Goal: Task Accomplishment & Management: Use online tool/utility

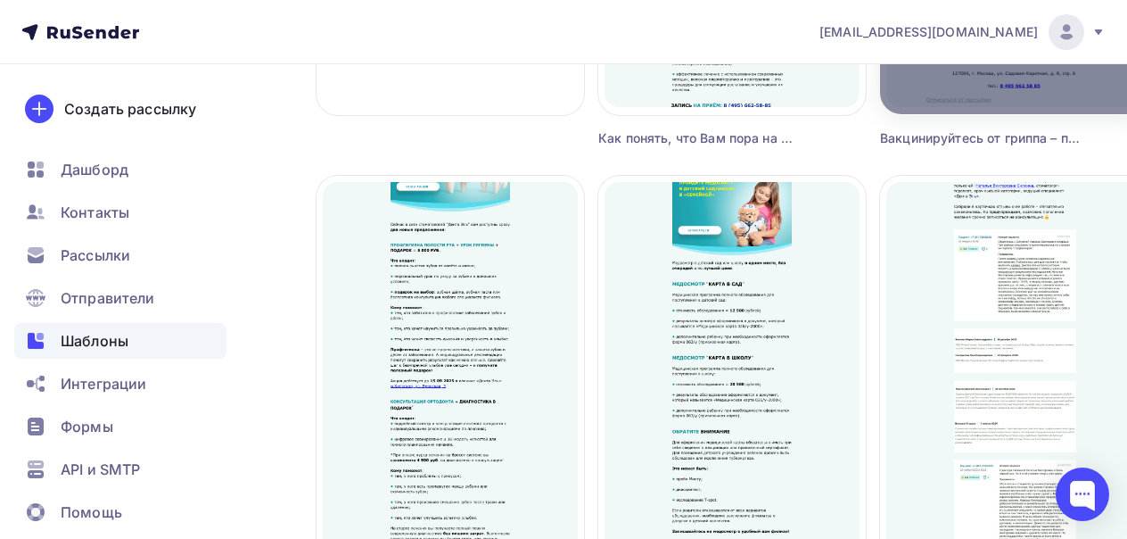
scroll to position [572, 0]
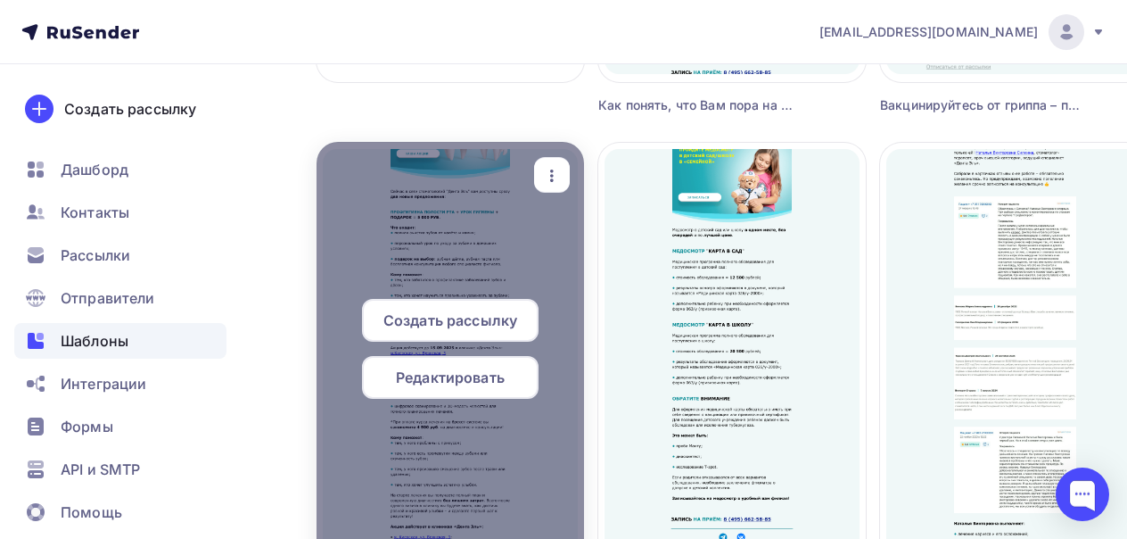
click at [555, 186] on div "button" at bounding box center [552, 175] width 36 height 35
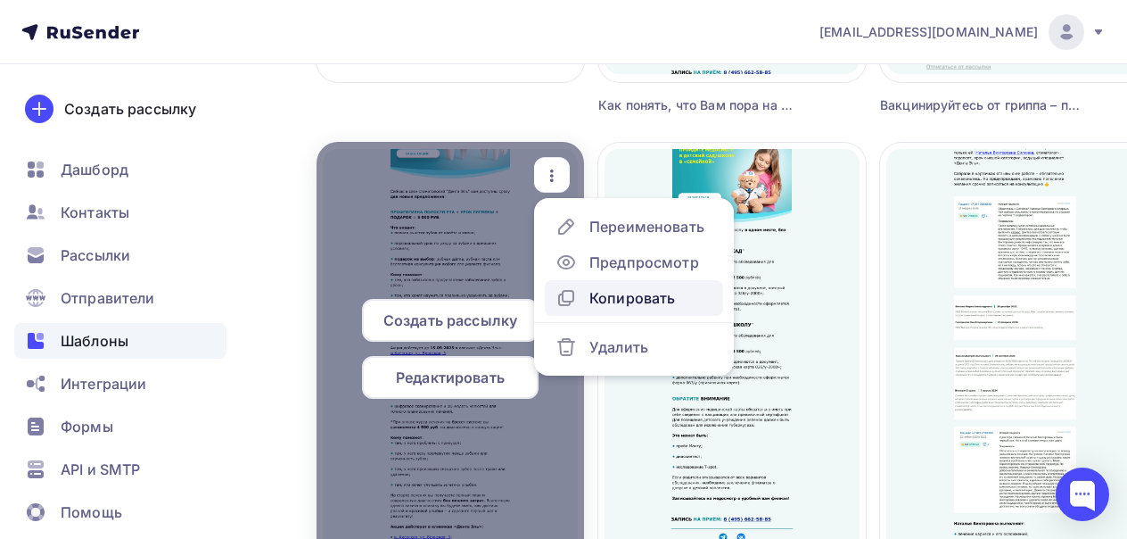
click at [609, 292] on div "Копировать" at bounding box center [632, 297] width 86 height 21
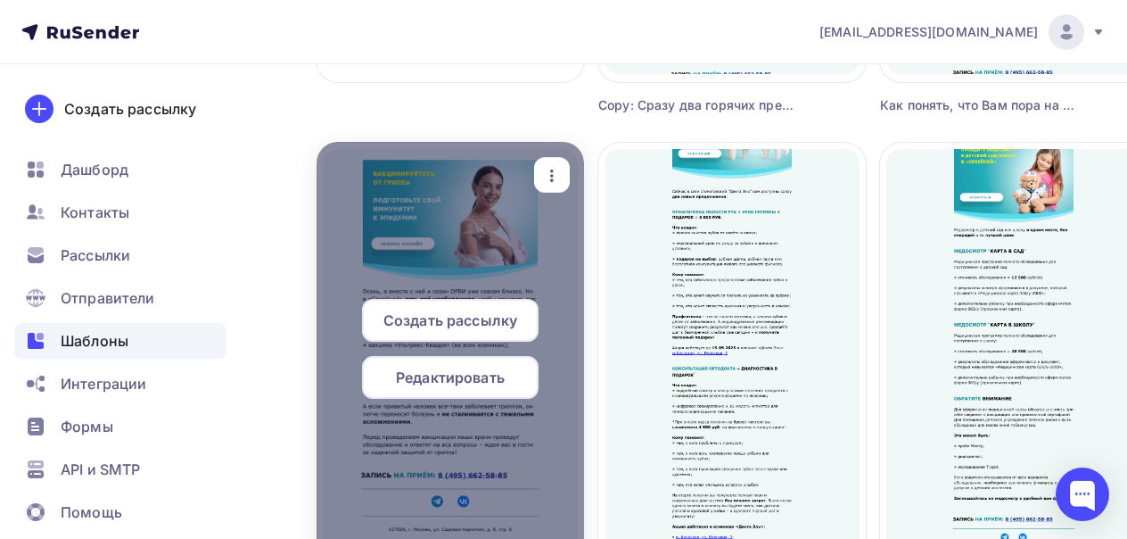
click at [555, 173] on icon "button" at bounding box center [551, 175] width 21 height 21
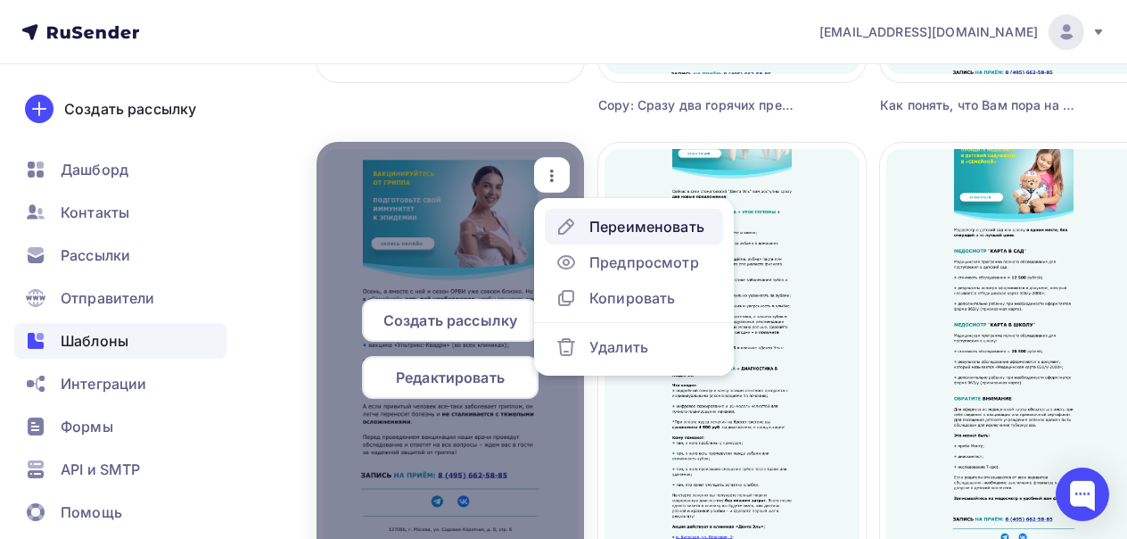
click at [600, 230] on div "Переименовать" at bounding box center [646, 226] width 115 height 21
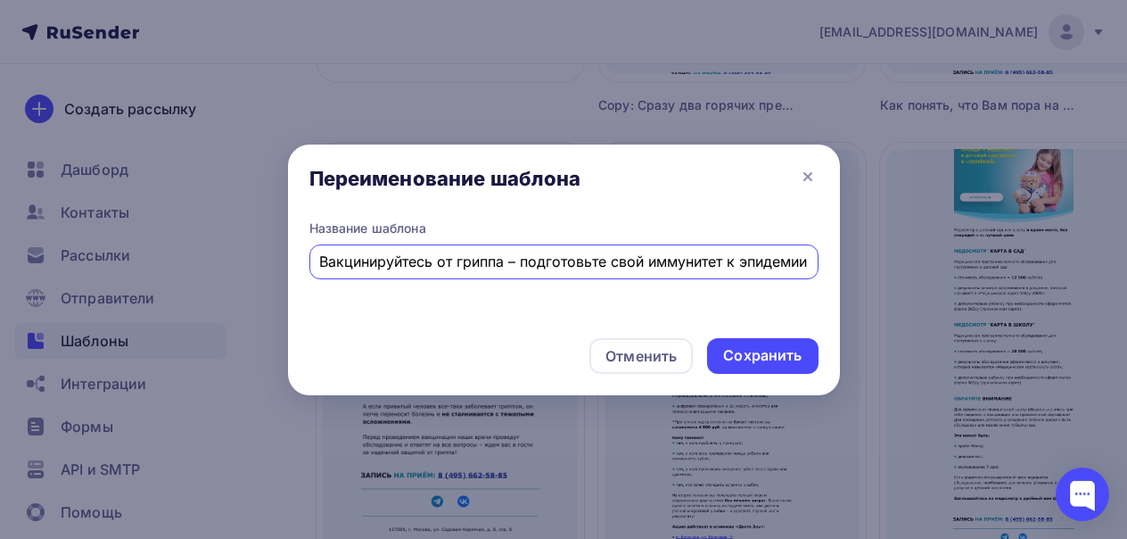
scroll to position [0, 0]
drag, startPoint x: 805, startPoint y: 259, endPoint x: 309, endPoint y: 258, distance: 495.7
click at [309, 258] on div "Вакцинируйтесь от гриппа – подготовьте свой иммунитет к эпидемии" at bounding box center [563, 261] width 509 height 35
paste input "шаговый разбор процедуры установки виниров"
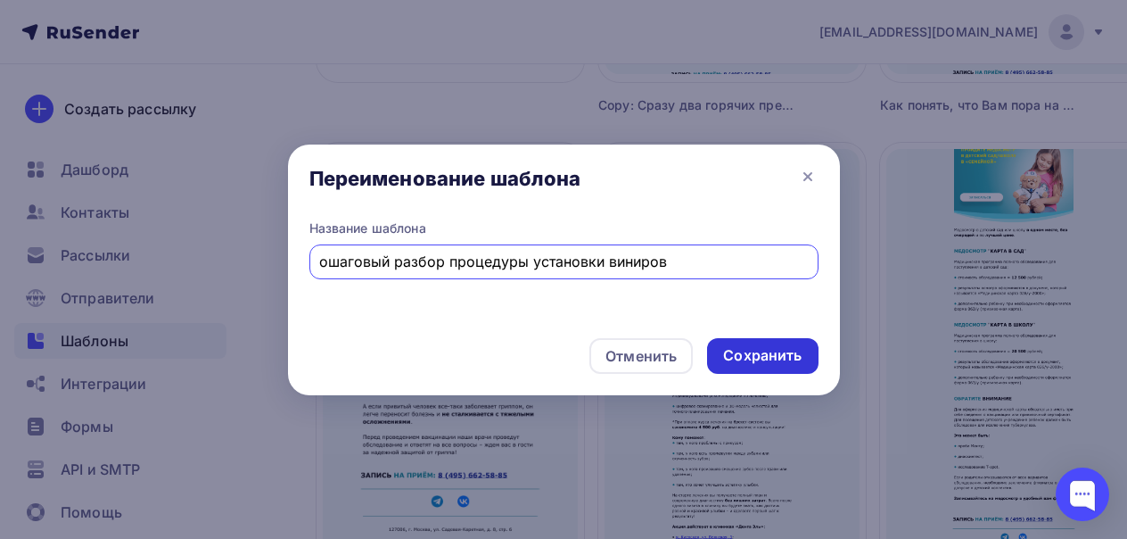
type input "ошаговый разбор процедуры установки виниров"
click at [794, 352] on div "Сохранить" at bounding box center [762, 355] width 78 height 21
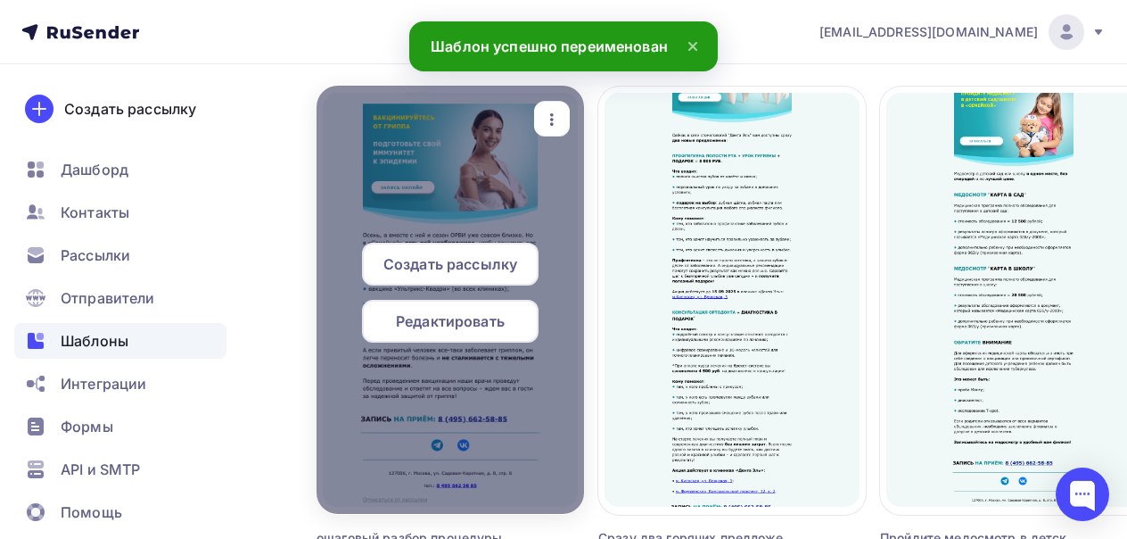
scroll to position [616, 0]
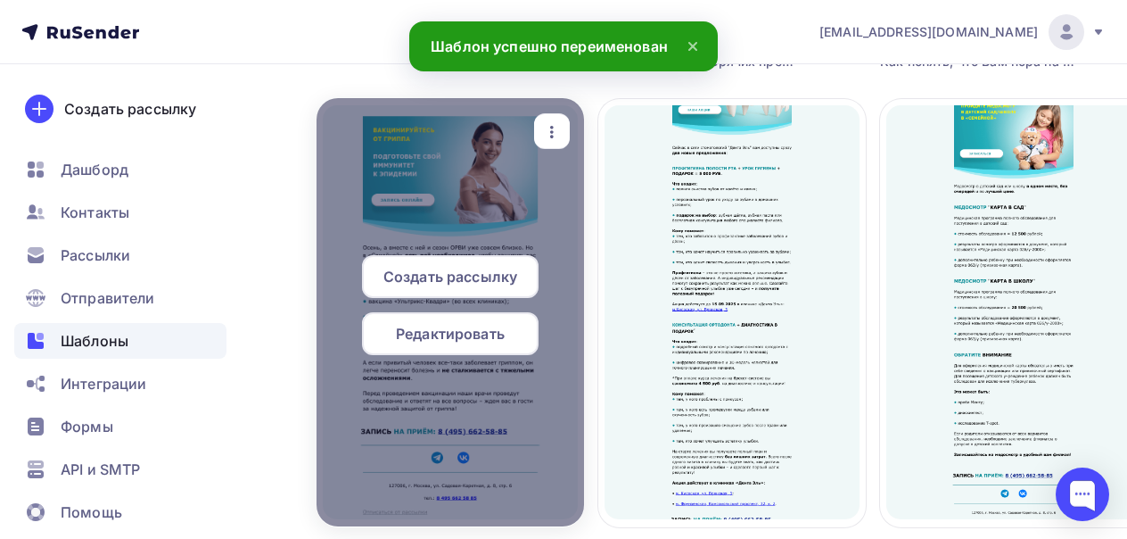
click at [476, 333] on span "Редактировать" at bounding box center [450, 333] width 109 height 21
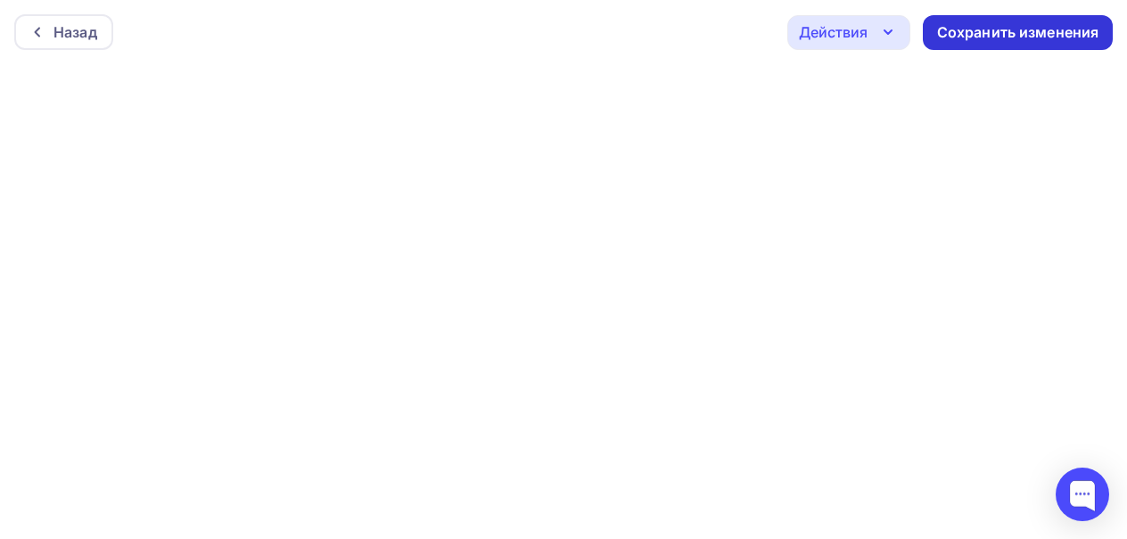
click at [1031, 37] on div "Сохранить изменения" at bounding box center [1018, 32] width 162 height 21
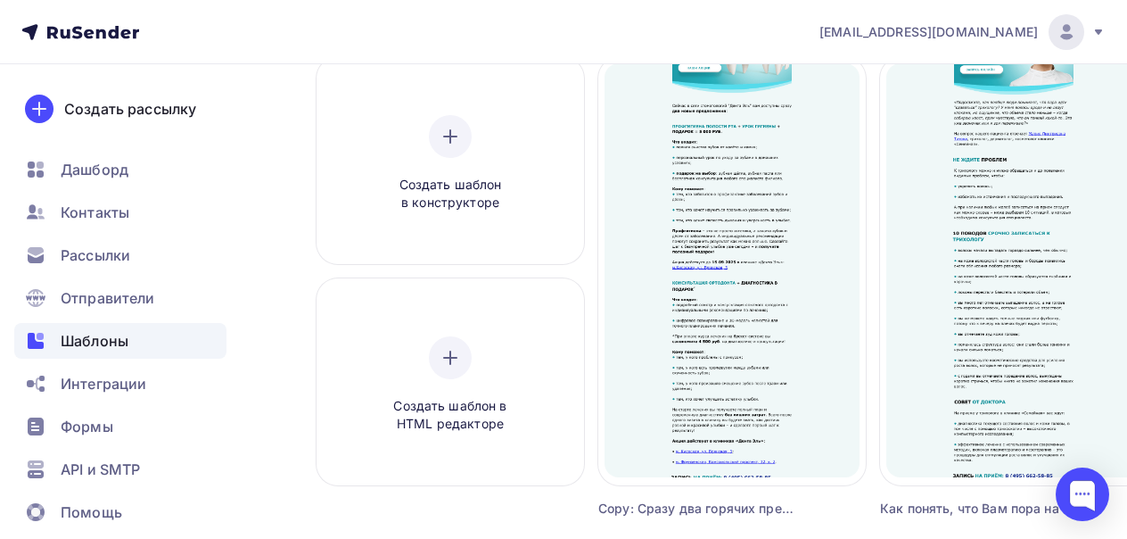
scroll to position [167, 0]
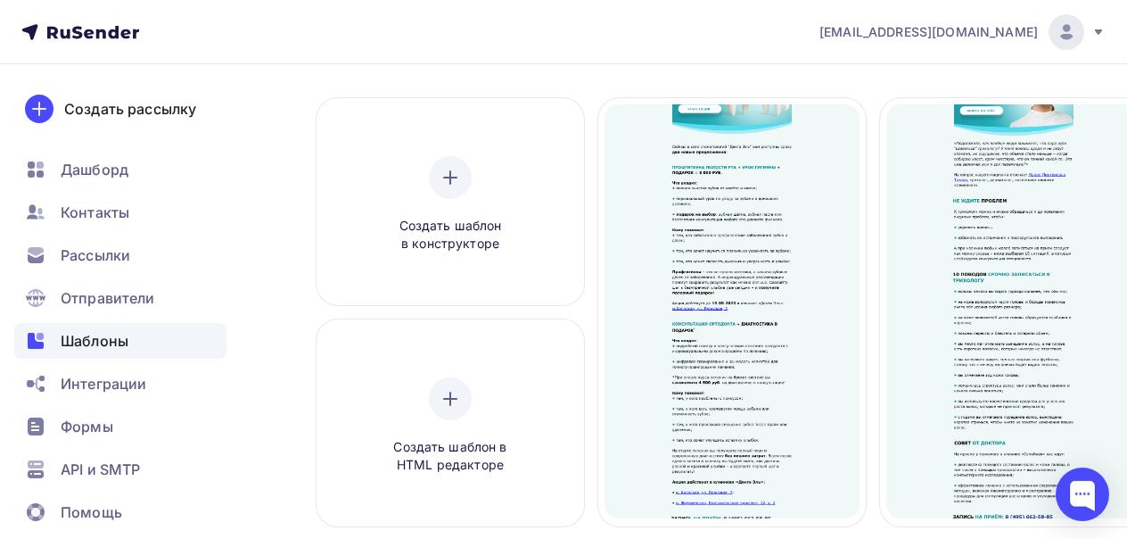
scroll to position [123, 0]
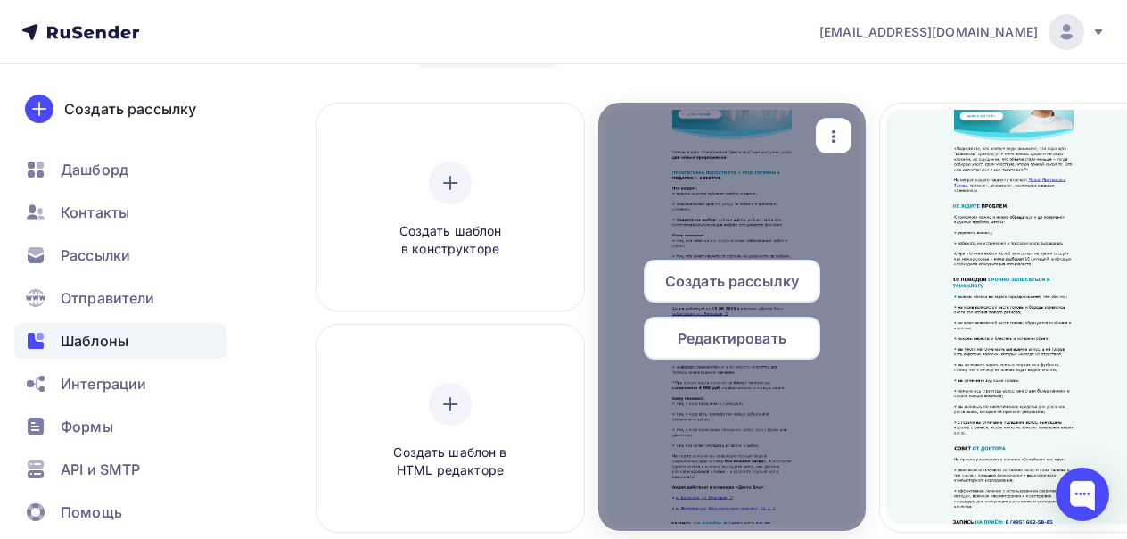
click at [835, 138] on icon "button" at bounding box center [833, 136] width 21 height 21
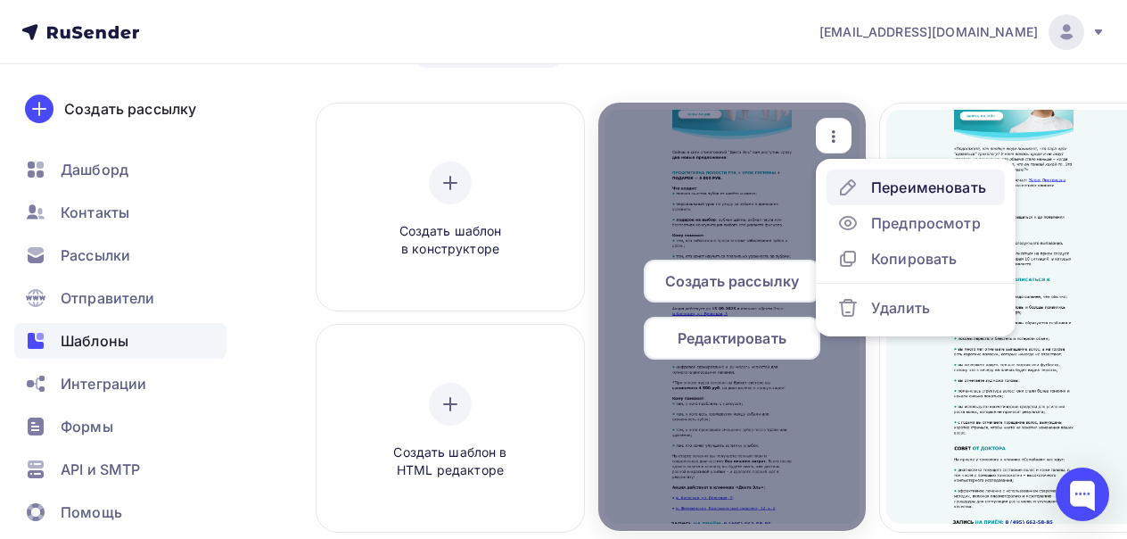
click at [880, 192] on div "Переименовать" at bounding box center [928, 187] width 115 height 21
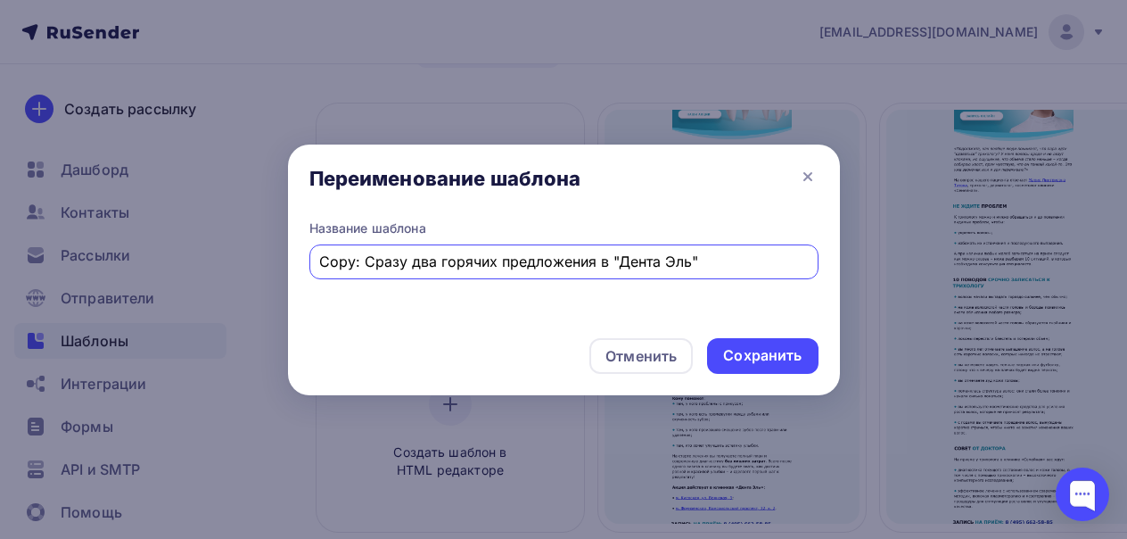
drag, startPoint x: 714, startPoint y: 267, endPoint x: 319, endPoint y: 265, distance: 395.0
click at [319, 264] on input "Copy: Сразу два горячих предложения в "Дента Эль"" at bounding box center [563, 261] width 489 height 21
paste input "https://lk.dentol.ru/specialists?dcode=990001614"
drag, startPoint x: 656, startPoint y: 259, endPoint x: 289, endPoint y: 264, distance: 367.4
click at [288, 264] on div "Название шаблона https://lk.dentol.ru/specialists?dcode=990001614" at bounding box center [564, 271] width 552 height 104
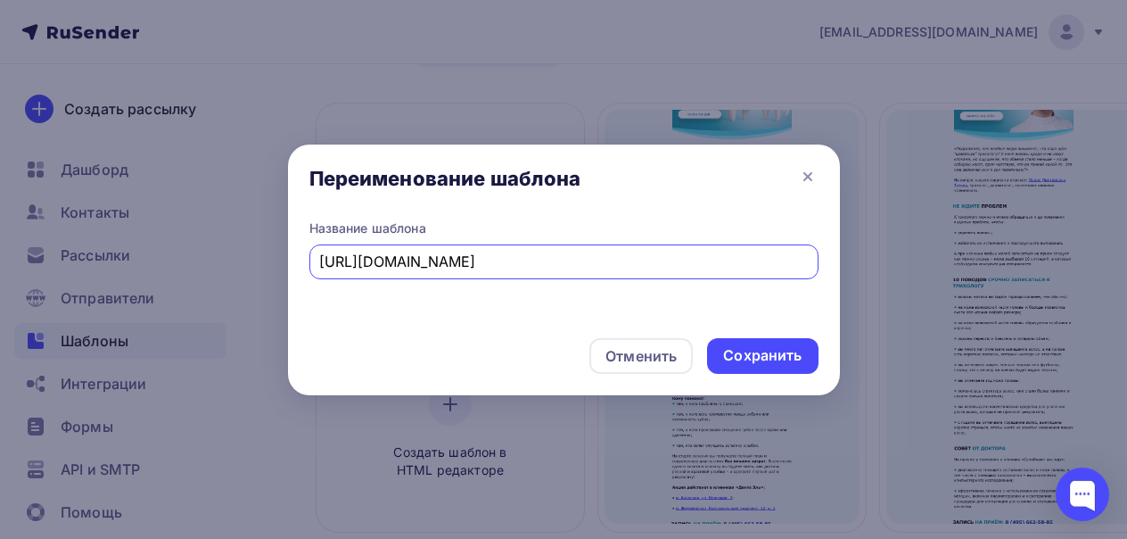
paste input "Пошаговый разбор процедуры установки виниров"
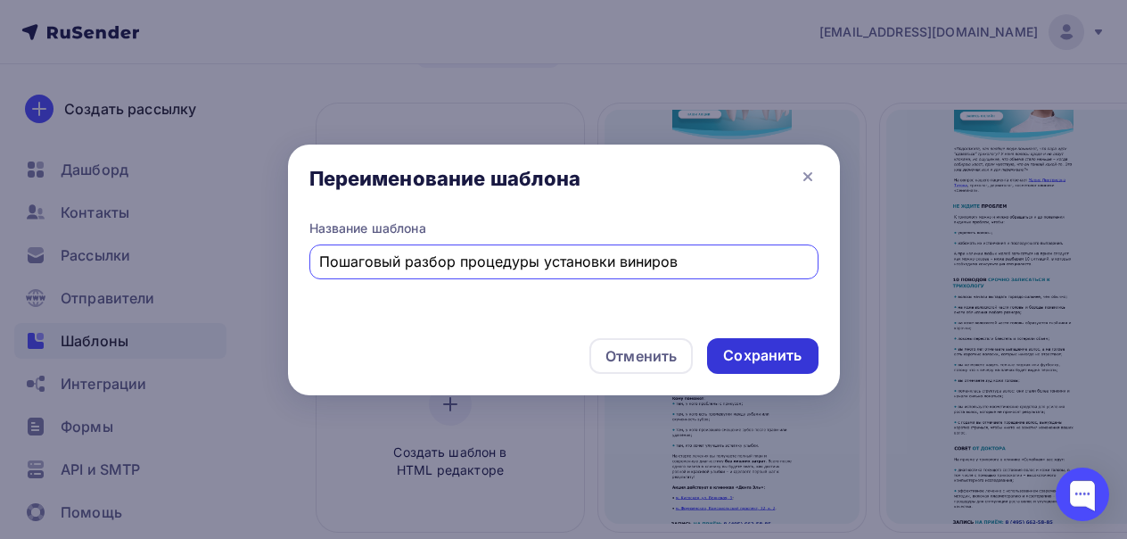
type input "Пошаговый разбор процедуры установки виниров"
click at [734, 350] on div "Сохранить" at bounding box center [762, 355] width 78 height 21
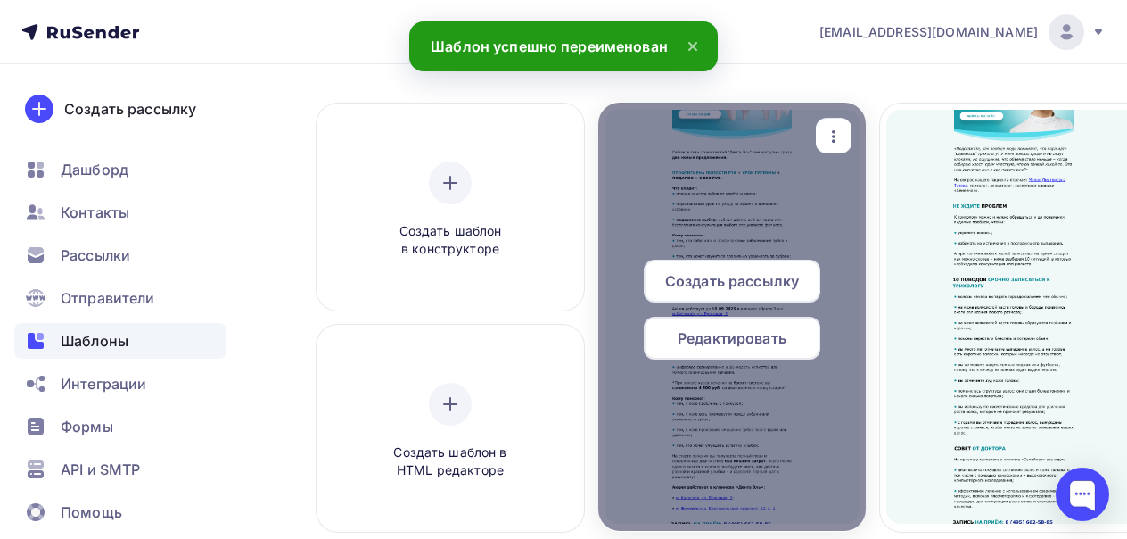
click at [711, 336] on span "Редактировать" at bounding box center [732, 337] width 109 height 21
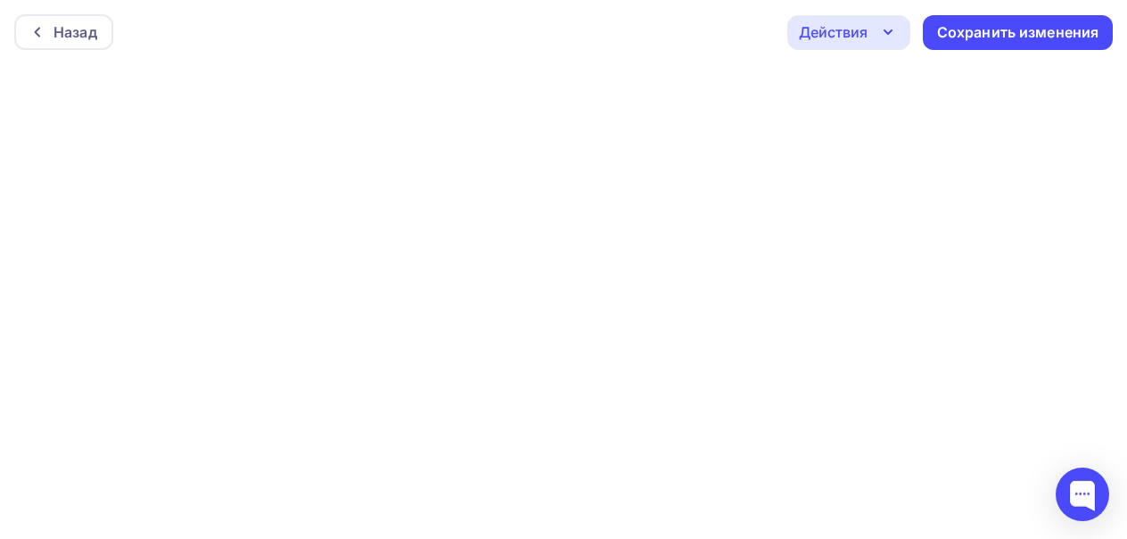
click at [748, 13] on div "Назад Действия Отправить тестовое письмо Предпросмотр Выйти без сохранения Сохр…" at bounding box center [563, 32] width 1127 height 64
click at [965, 41] on div "Сохранить изменения" at bounding box center [1018, 32] width 162 height 21
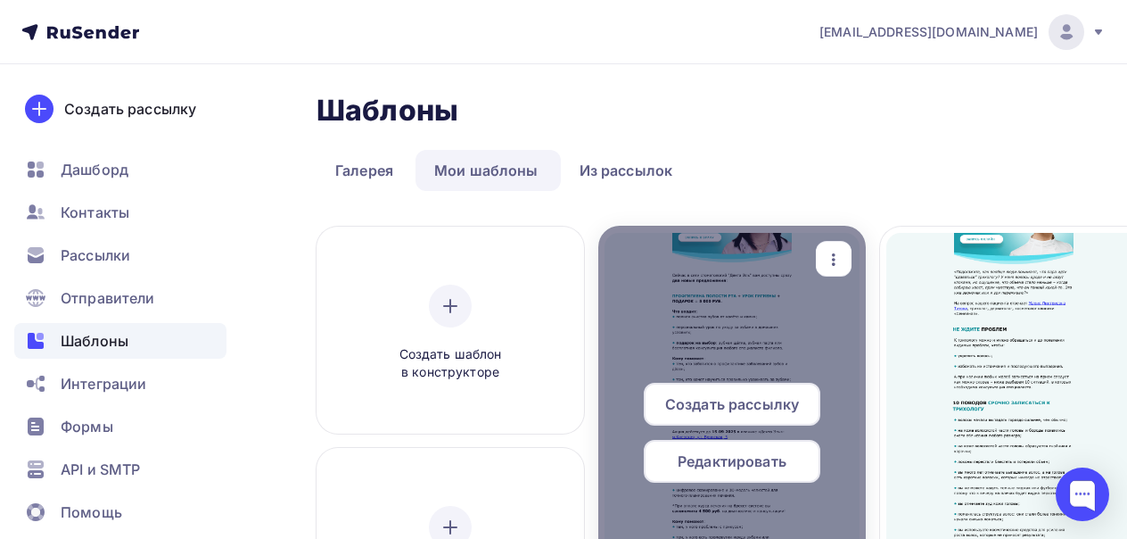
click at [728, 457] on span "Редактировать" at bounding box center [732, 460] width 109 height 21
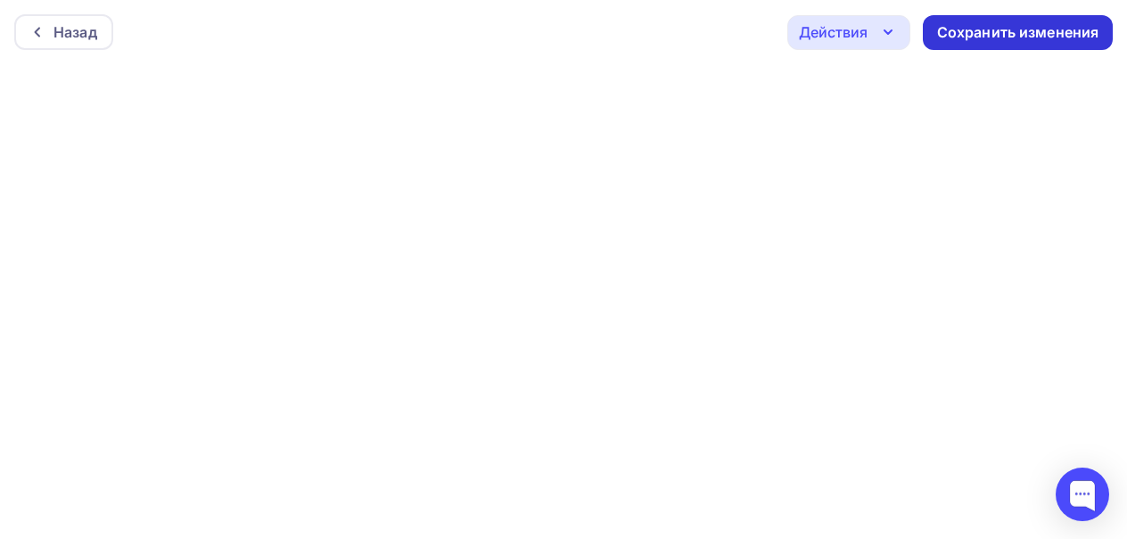
click at [1033, 37] on div "Сохранить изменения" at bounding box center [1018, 32] width 162 height 21
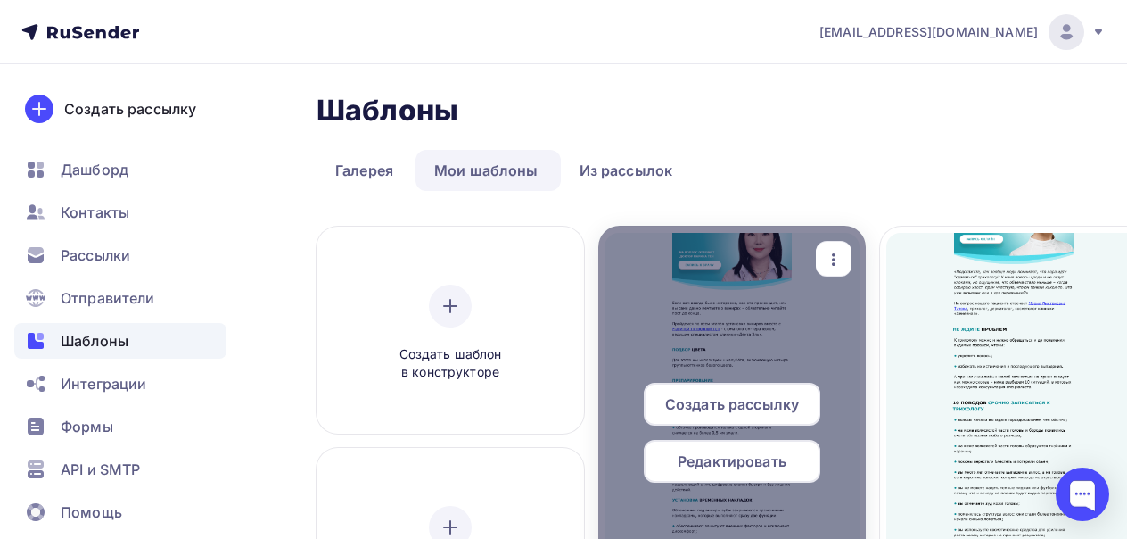
click at [730, 465] on span "Редактировать" at bounding box center [732, 460] width 109 height 21
